Goal: Navigation & Orientation: Go to known website

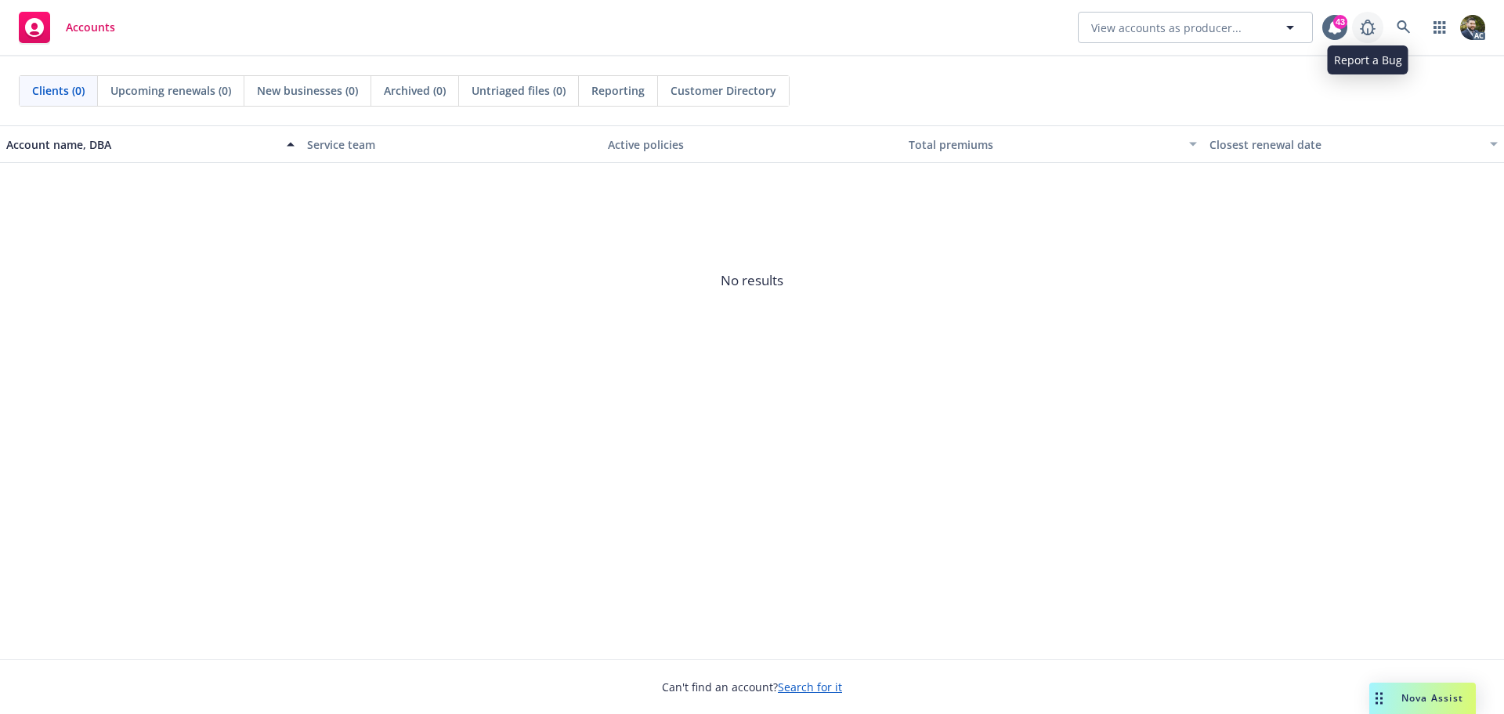
click at [1383, 31] on link at bounding box center [1367, 27] width 31 height 31
